Goal: Task Accomplishment & Management: Complete application form

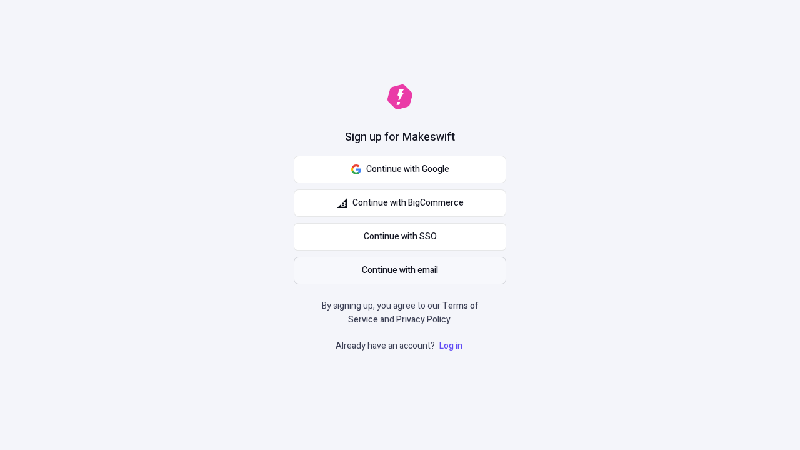
click at [400, 271] on span "Continue with email" at bounding box center [400, 271] width 76 height 14
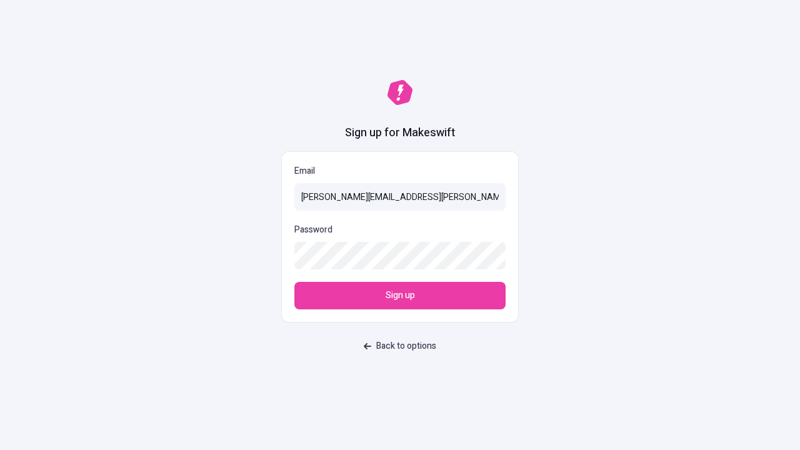
type input "[PERSON_NAME][EMAIL_ADDRESS][PERSON_NAME][PERSON_NAME][DOMAIN_NAME]"
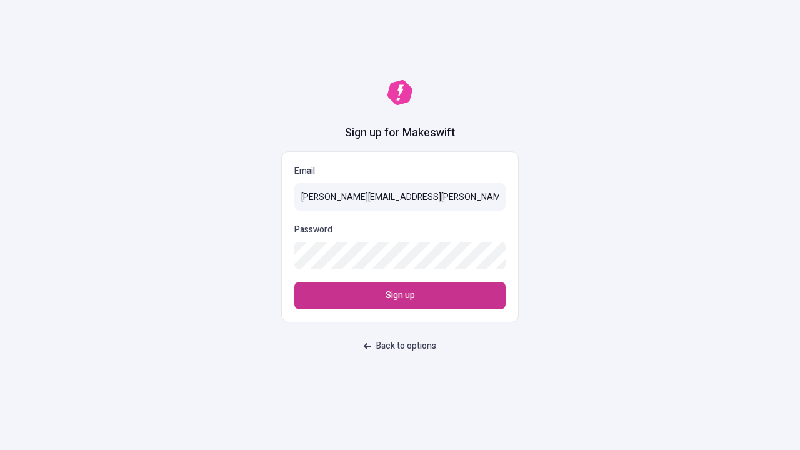
click at [400, 296] on span "Sign up" at bounding box center [400, 296] width 29 height 14
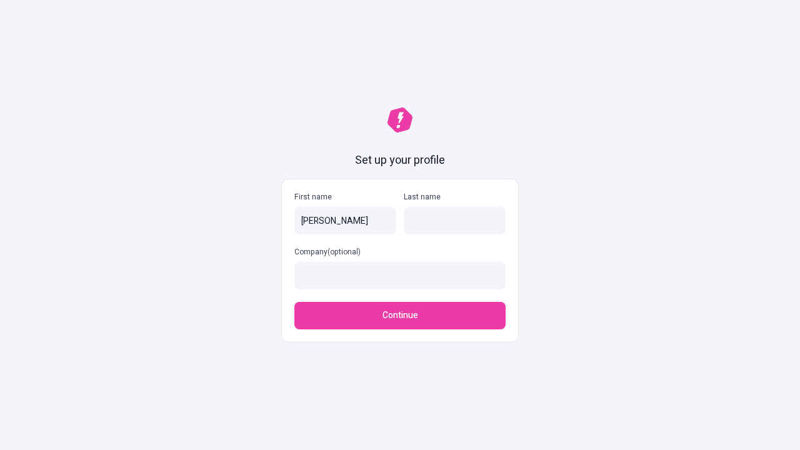
type input "[PERSON_NAME]"
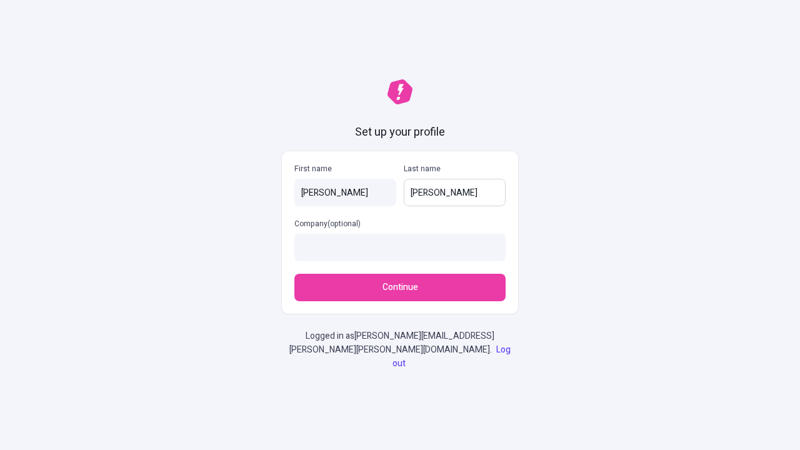
type input "[PERSON_NAME]"
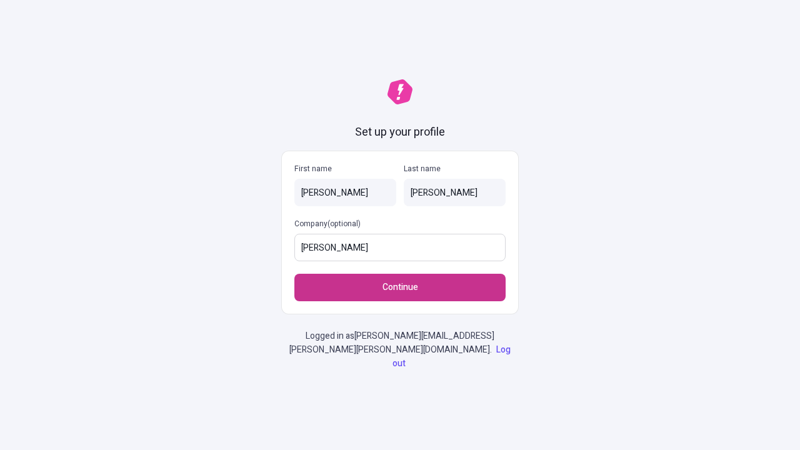
type input "[PERSON_NAME]"
click at [400, 294] on span "Continue" at bounding box center [400, 288] width 36 height 14
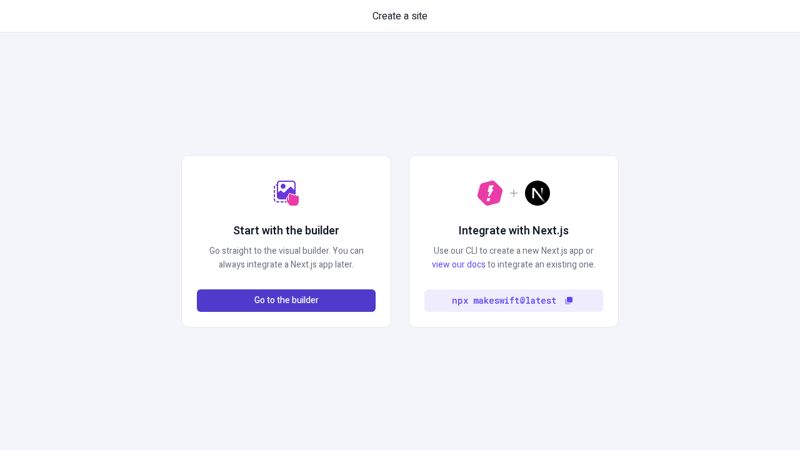
click at [286, 301] on span "Go to the builder" at bounding box center [286, 301] width 64 height 14
